Goal: Transaction & Acquisition: Purchase product/service

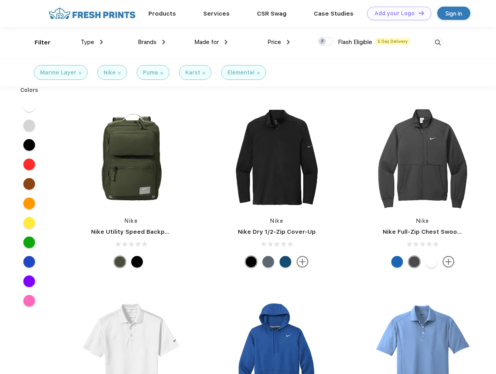
click at [397, 13] on link "Add your Logo Design Tool" at bounding box center [399, 14] width 64 height 14
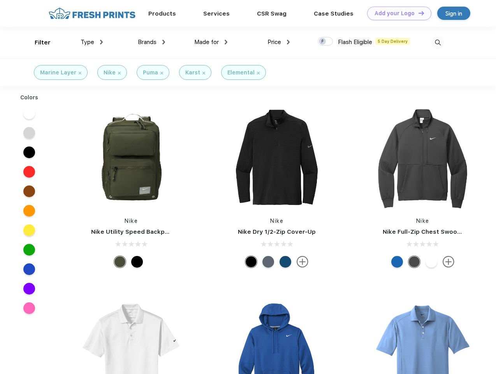
click at [0, 0] on div "Design Tool" at bounding box center [0, 0] width 0 height 0
click at [418, 13] on link "Add your Logo Design Tool" at bounding box center [399, 14] width 64 height 14
click at [37, 42] on div "Filter" at bounding box center [43, 42] width 16 height 9
click at [92, 42] on span "Type" at bounding box center [88, 42] width 14 height 7
click at [152, 42] on span "Brands" at bounding box center [147, 42] width 19 height 7
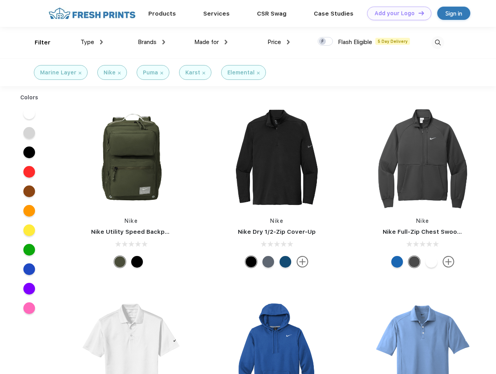
click at [211, 42] on span "Made for" at bounding box center [206, 42] width 25 height 7
click at [279, 42] on span "Price" at bounding box center [275, 42] width 14 height 7
click at [326, 42] on div at bounding box center [325, 41] width 15 height 9
click at [323, 42] on input "checkbox" at bounding box center [320, 39] width 5 height 5
click at [438, 42] on img at bounding box center [438, 42] width 13 height 13
